Goal: Information Seeking & Learning: Compare options

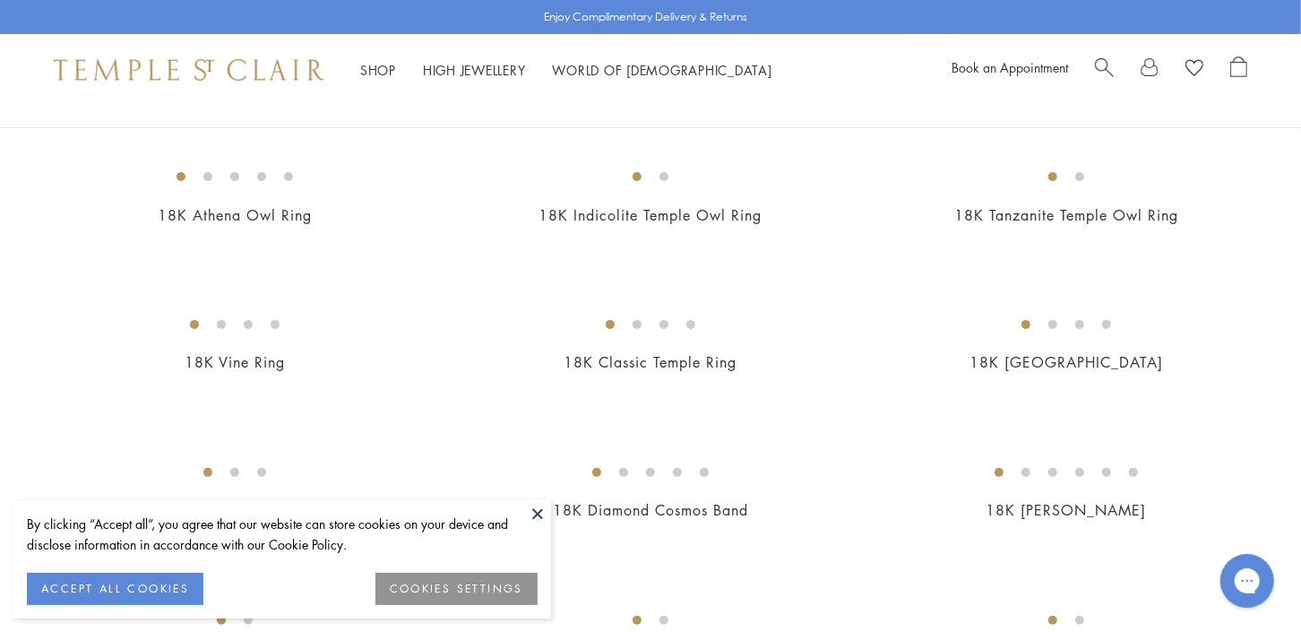
scroll to position [311, 0]
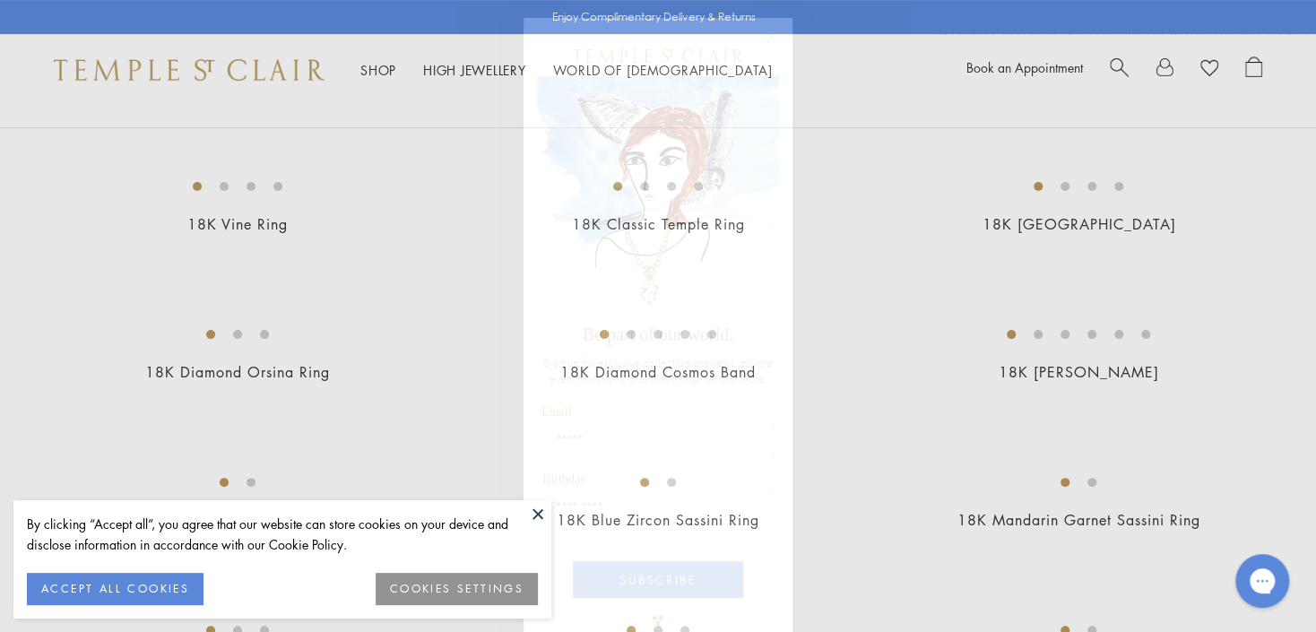
click at [767, 33] on circle "Close dialog" at bounding box center [772, 39] width 22 height 22
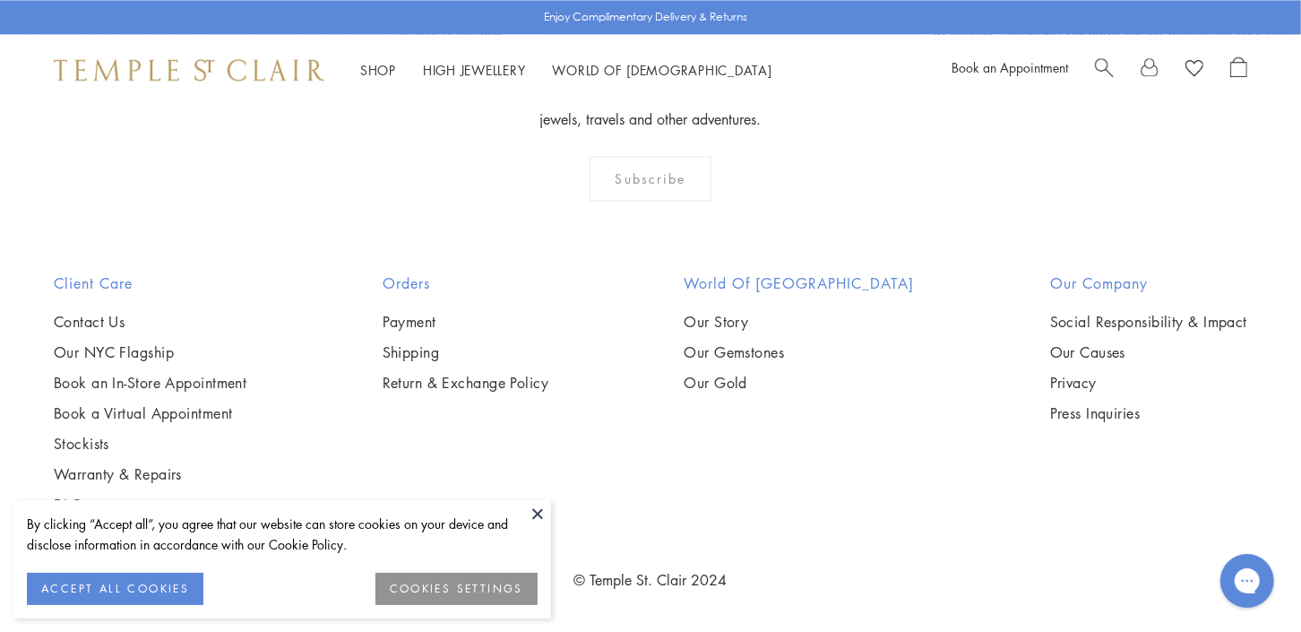
scroll to position [5651, 0]
click at [0, 0] on img at bounding box center [0, 0] width 0 height 0
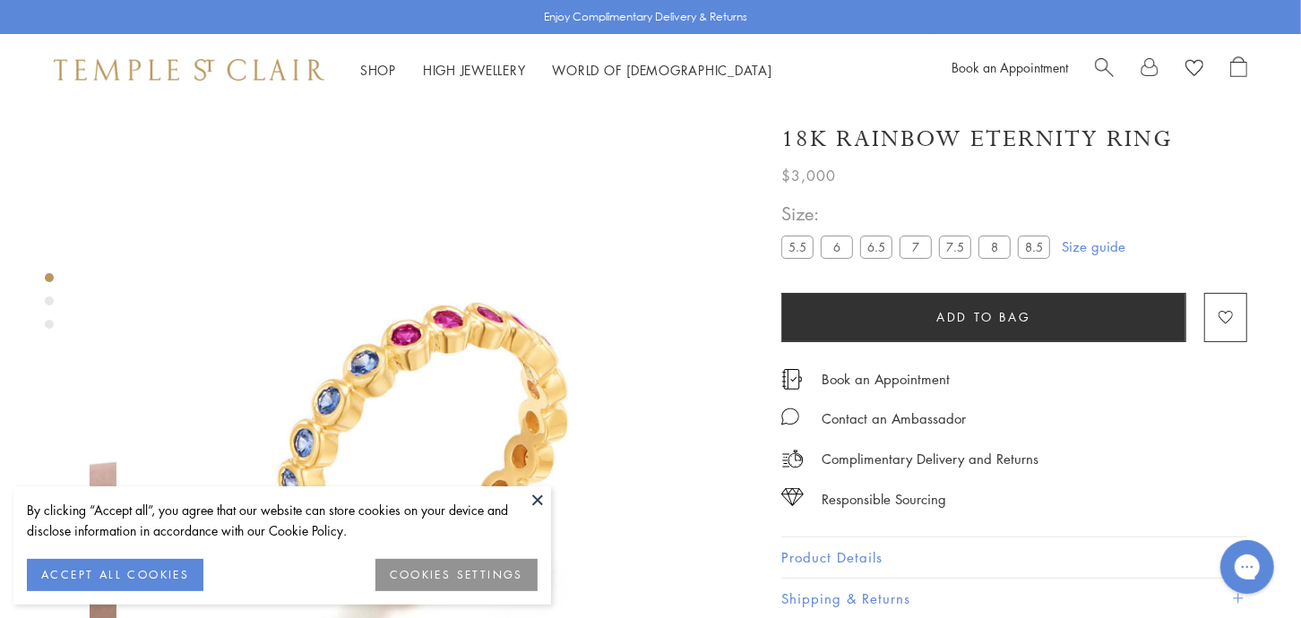
scroll to position [39, 0]
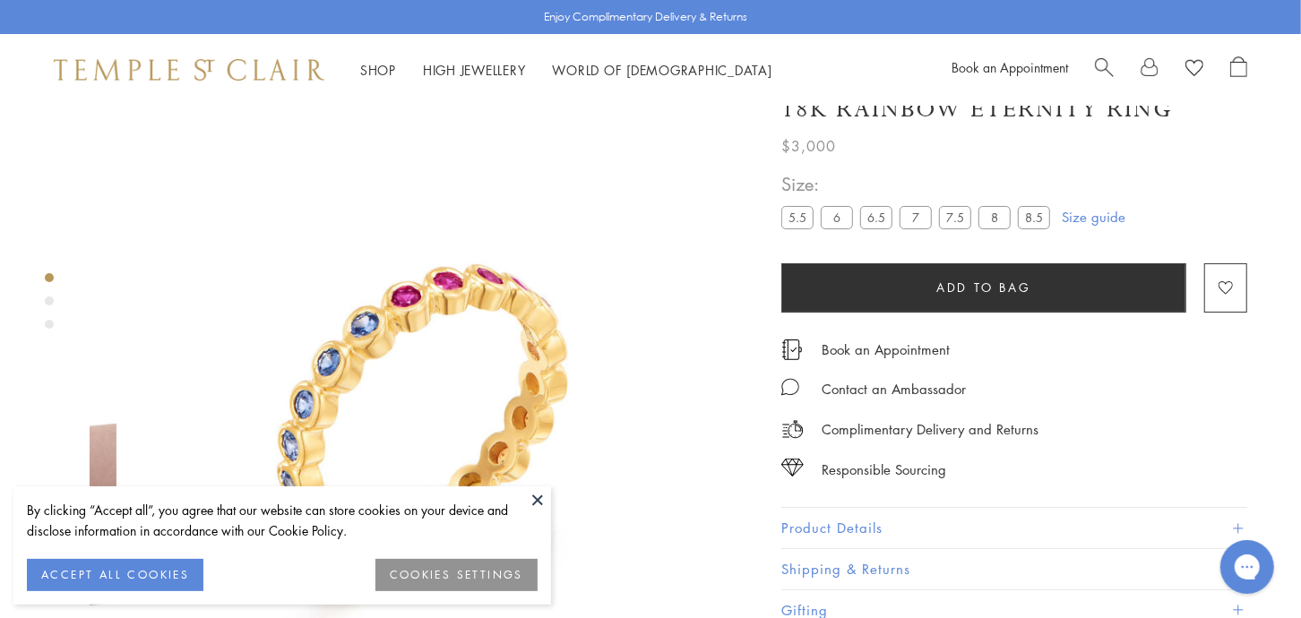
click at [124, 565] on button "ACCEPT ALL COOKIES" at bounding box center [115, 575] width 177 height 32
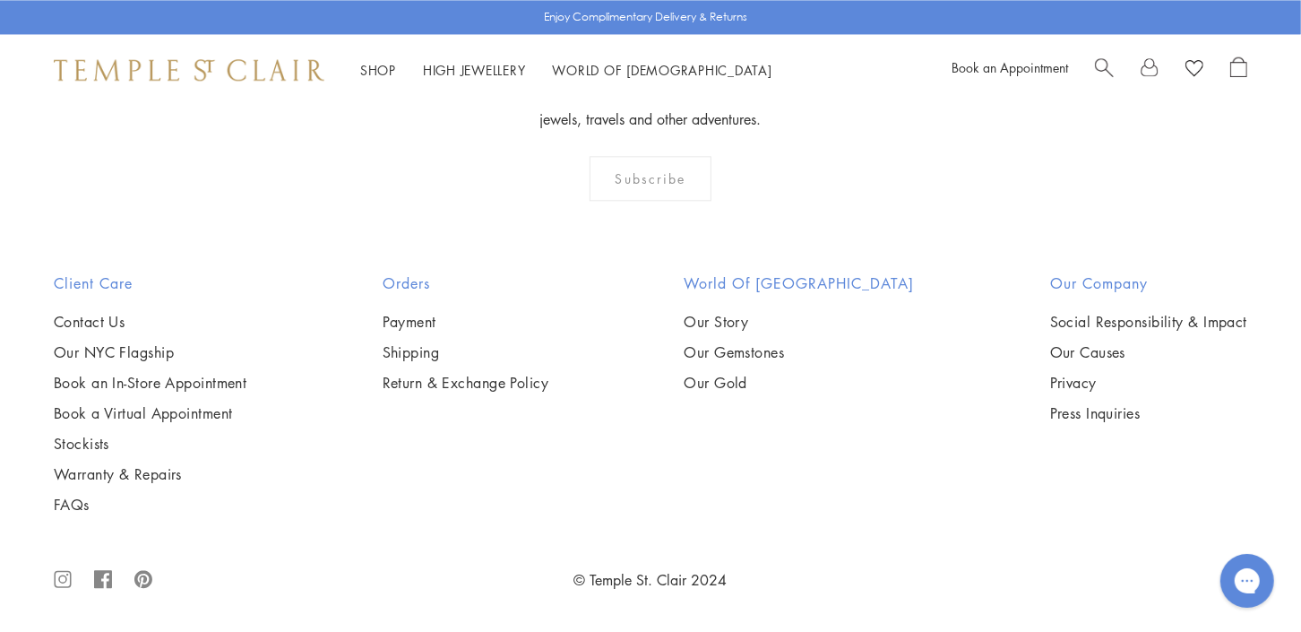
scroll to position [7118, 0]
click at [0, 0] on img at bounding box center [0, 0] width 0 height 0
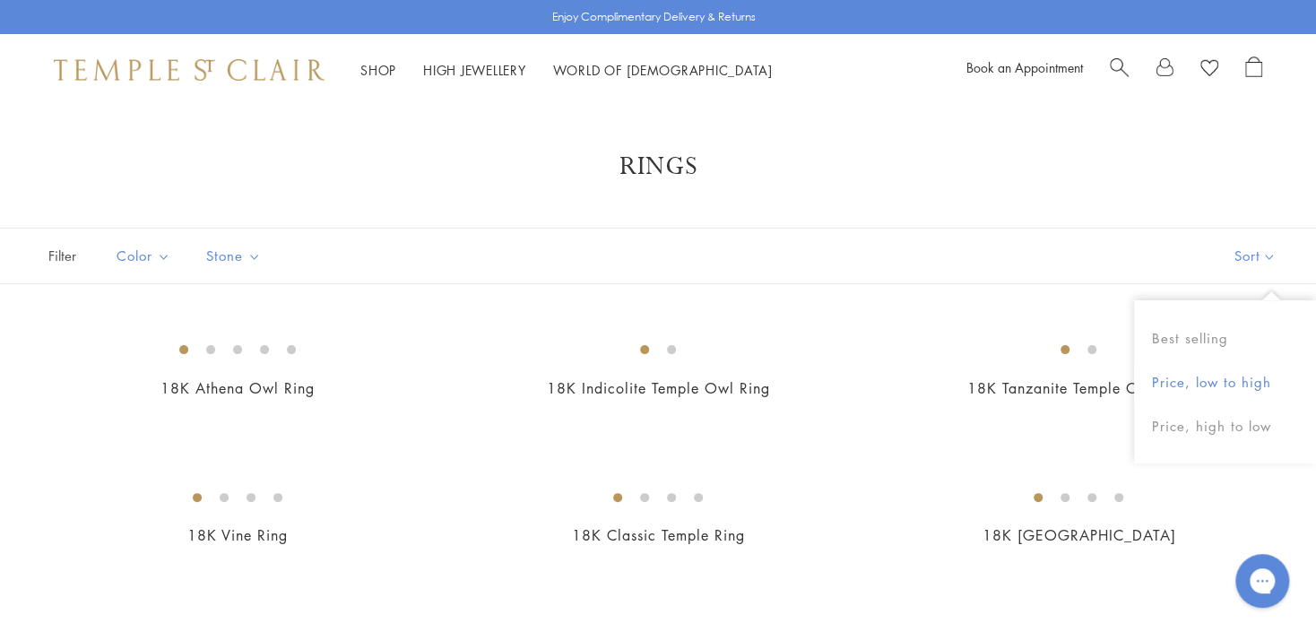
click at [1194, 379] on button "Price, low to high" at bounding box center [1225, 382] width 182 height 44
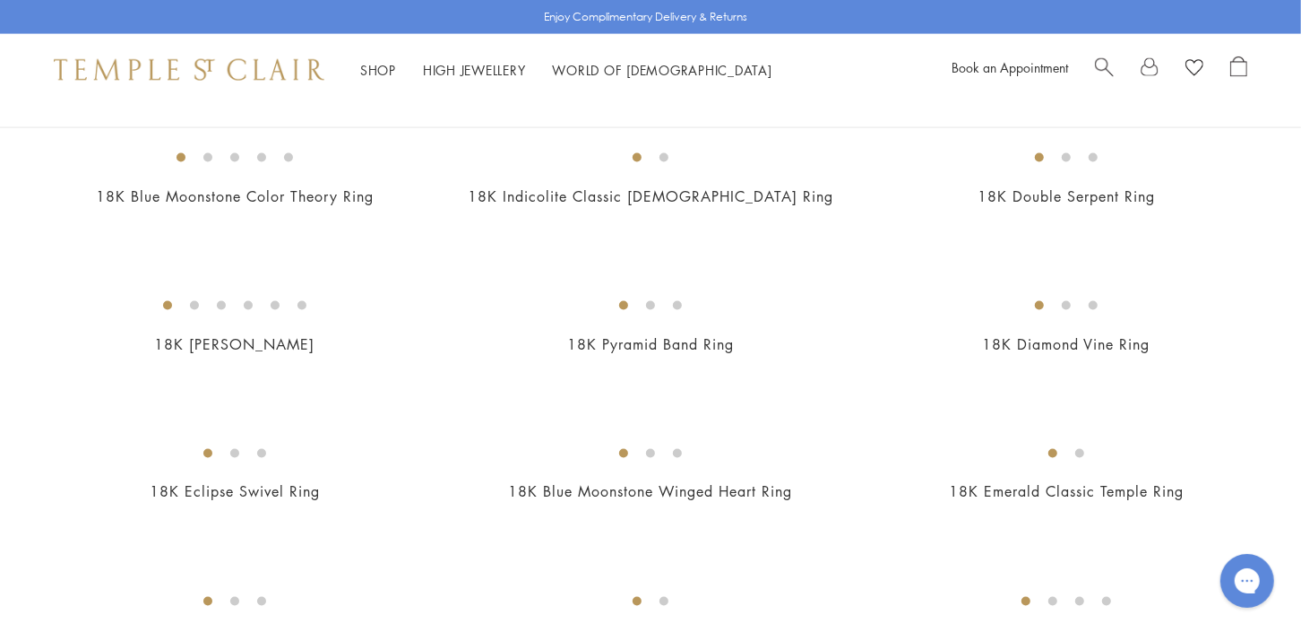
scroll to position [1796, 0]
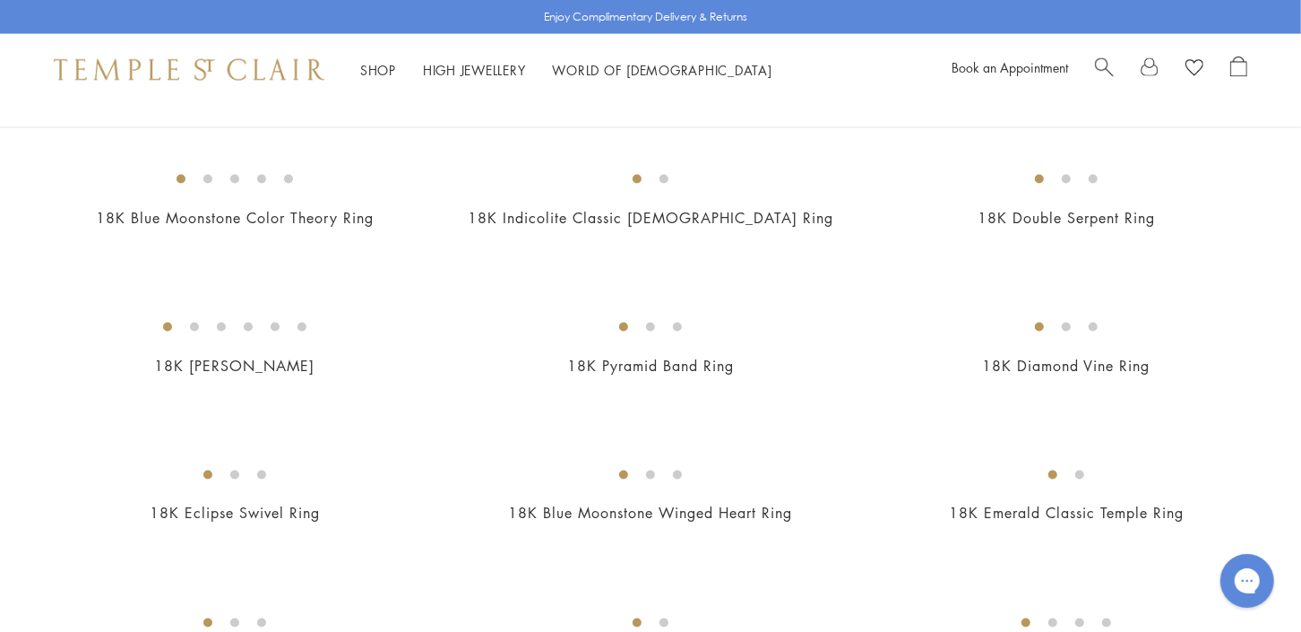
click at [0, 0] on img at bounding box center [0, 0] width 0 height 0
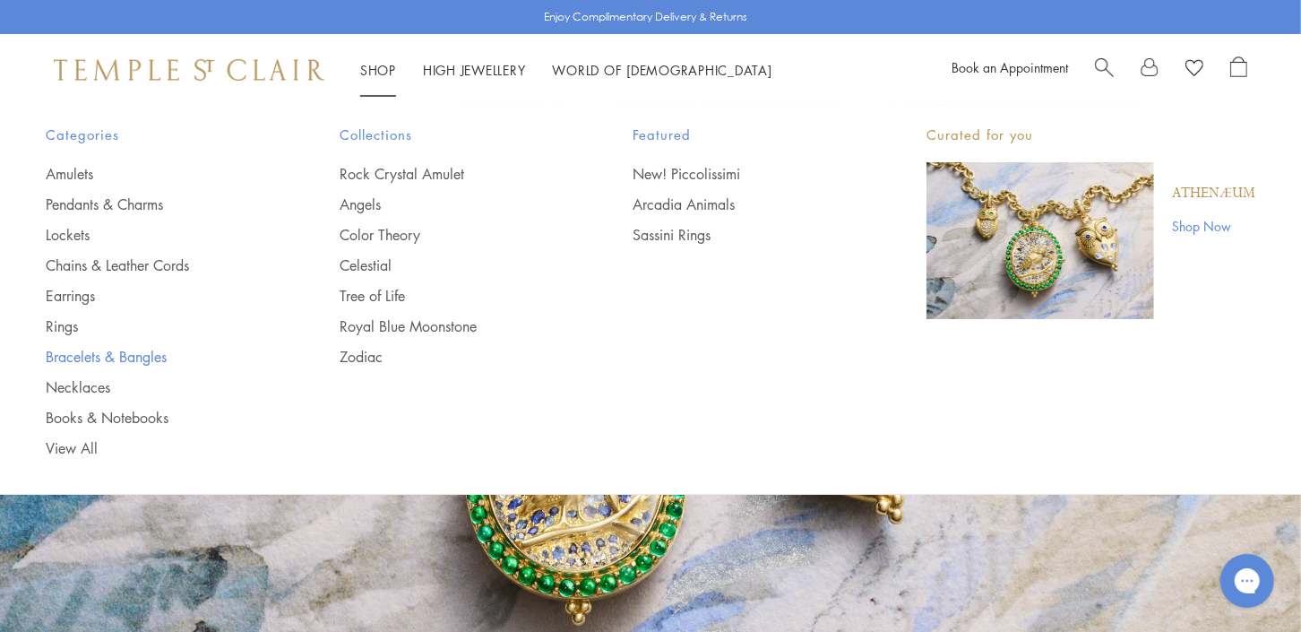
click at [110, 355] on link "Bracelets & Bangles" at bounding box center [157, 357] width 222 height 20
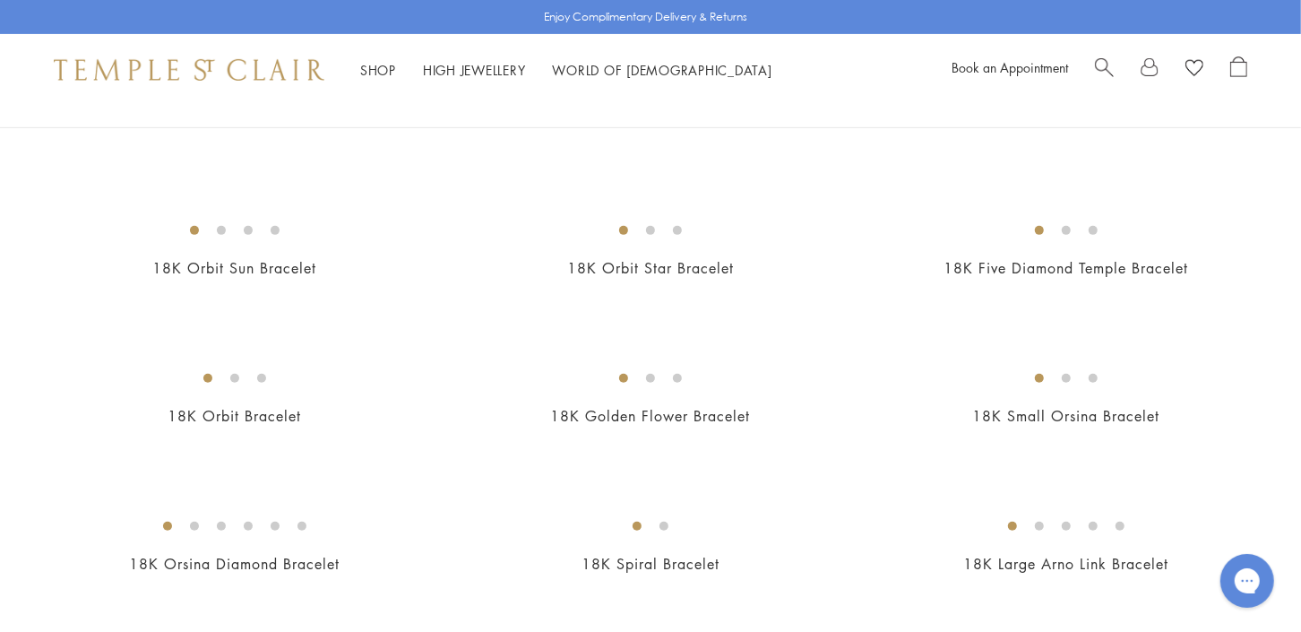
scroll to position [280, 0]
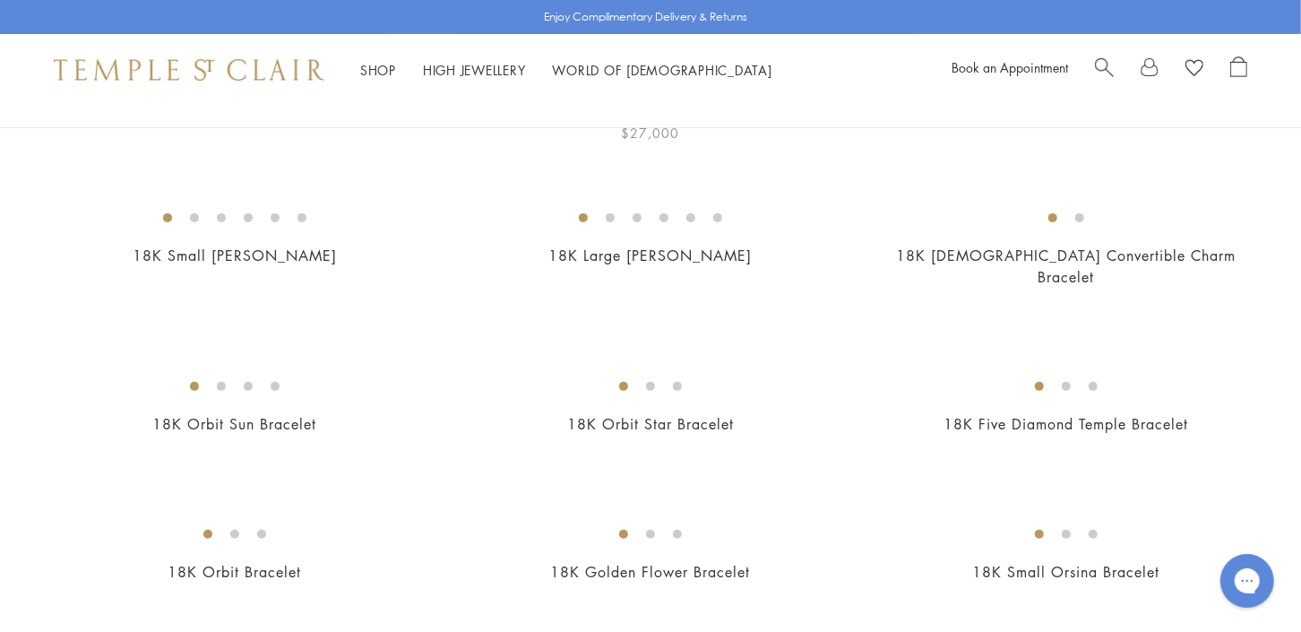
click at [0, 0] on img at bounding box center [0, 0] width 0 height 0
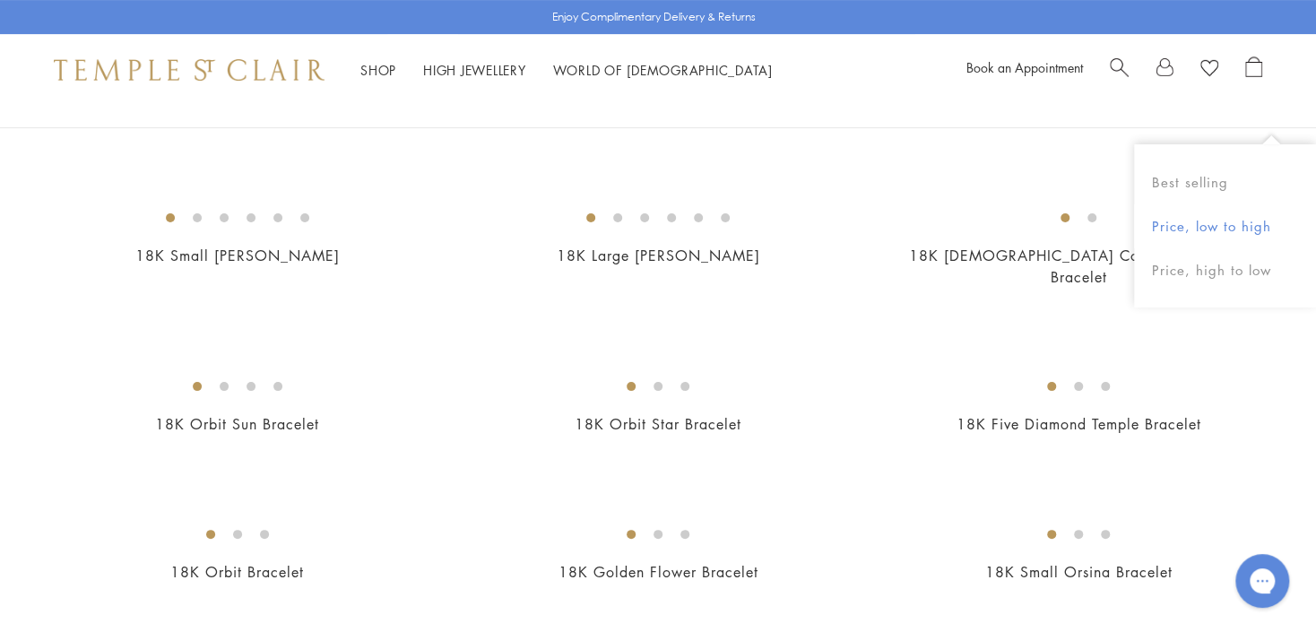
click at [1217, 228] on button "Price, low to high" at bounding box center [1225, 226] width 182 height 44
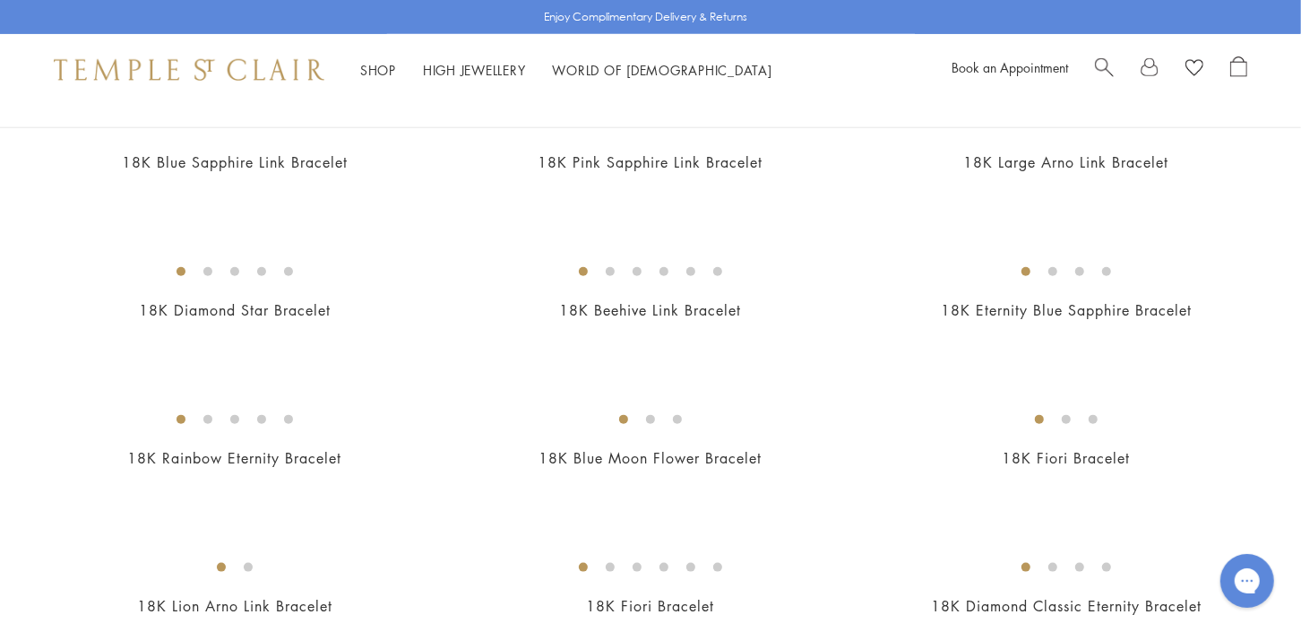
scroll to position [1193, 0]
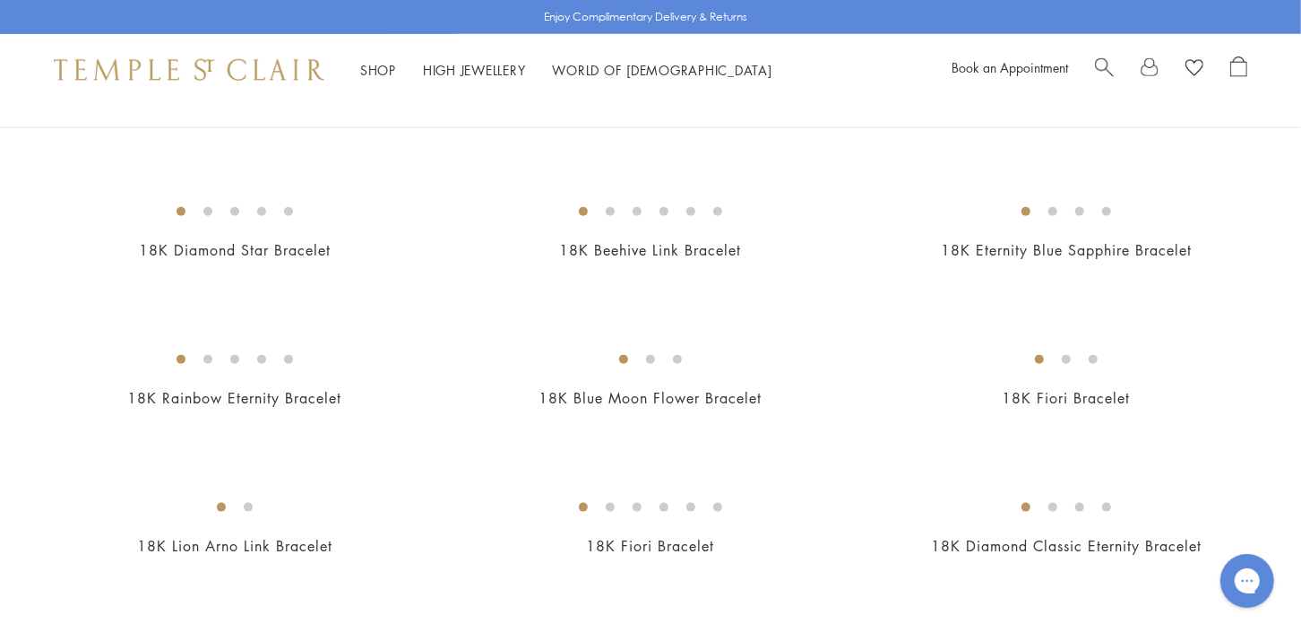
click at [0, 0] on img at bounding box center [0, 0] width 0 height 0
